Goal: Task Accomplishment & Management: Use online tool/utility

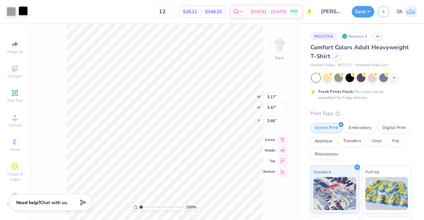
click at [24, 8] on div at bounding box center [23, 10] width 9 height 9
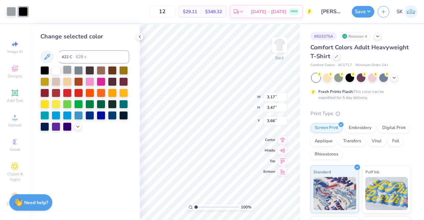
click at [69, 72] on div at bounding box center [67, 70] width 9 height 9
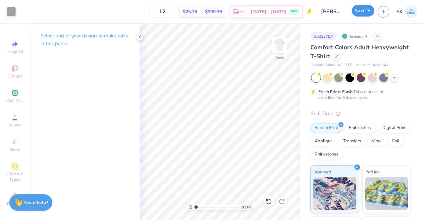
click at [357, 12] on button "Save" at bounding box center [363, 11] width 23 height 12
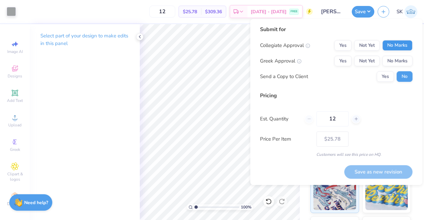
click at [390, 41] on div "Submit for Collegiate Approval Yes Not Yet No Marks Greek Approval Yes Not Yet …" at bounding box center [336, 56] width 152 height 61
click at [393, 45] on button "No Marks" at bounding box center [398, 45] width 30 height 11
click at [393, 62] on button "No Marks" at bounding box center [398, 61] width 30 height 11
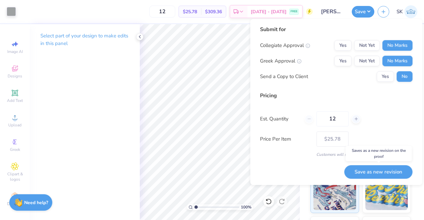
click at [362, 170] on button "Save as new revision" at bounding box center [378, 172] width 68 height 14
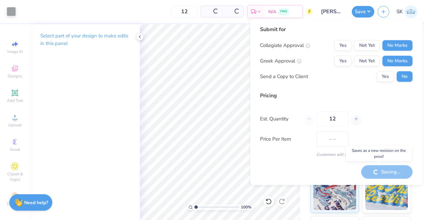
type input "$25.78"
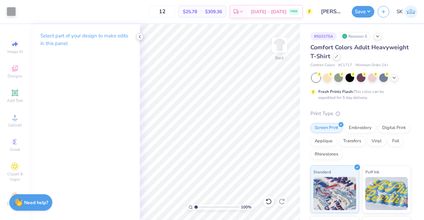
click at [140, 37] on icon at bounding box center [139, 36] width 5 height 5
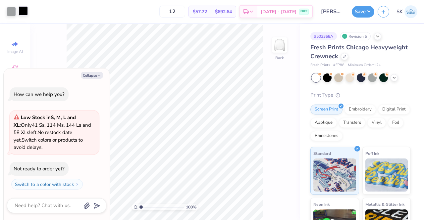
click at [21, 11] on div at bounding box center [23, 10] width 9 height 9
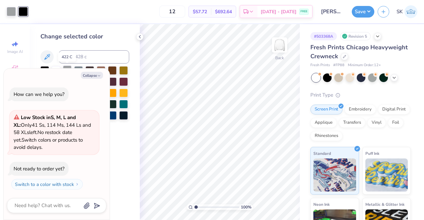
click at [66, 66] on div at bounding box center [67, 70] width 9 height 9
click at [362, 16] on div "Save" at bounding box center [363, 12] width 23 height 12
click at [361, 13] on button "Save" at bounding box center [363, 11] width 23 height 12
type textarea "x"
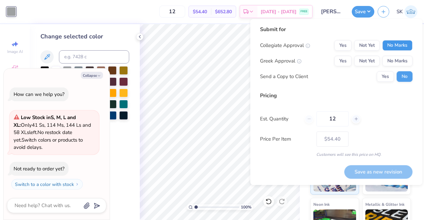
click at [394, 43] on button "No Marks" at bounding box center [398, 45] width 30 height 11
click at [393, 59] on button "No Marks" at bounding box center [398, 61] width 30 height 11
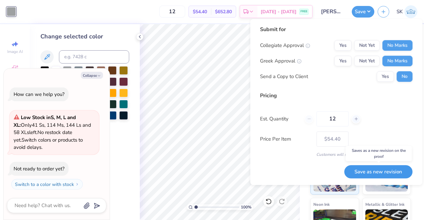
click at [389, 169] on button "Save as new revision" at bounding box center [378, 172] width 68 height 14
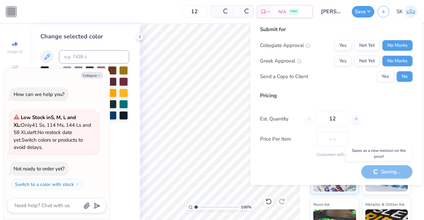
type input "$54.40"
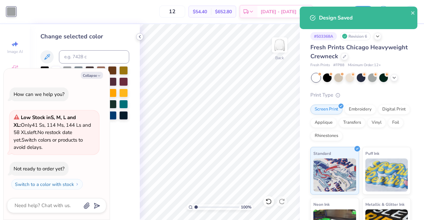
click at [140, 35] on icon at bounding box center [139, 36] width 5 height 5
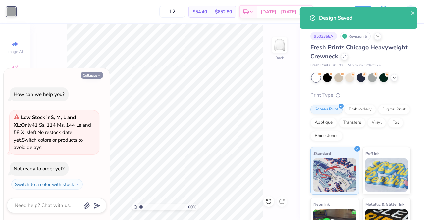
click at [95, 75] on button "Collapse" at bounding box center [92, 75] width 22 height 7
type textarea "x"
